Goal: Find specific page/section

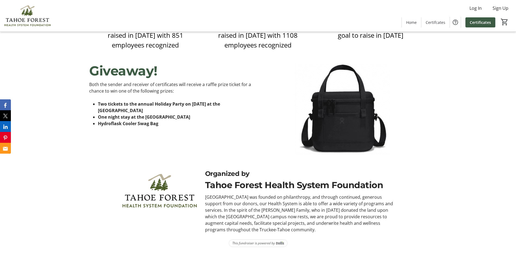
scroll to position [431, 0]
